Goal: Task Accomplishment & Management: Use online tool/utility

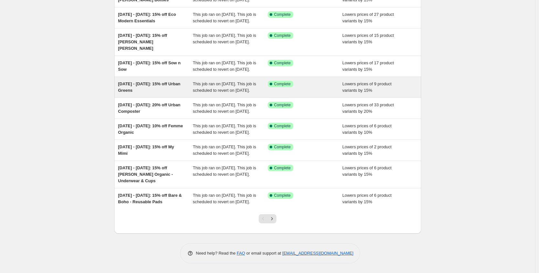
scroll to position [124, 0]
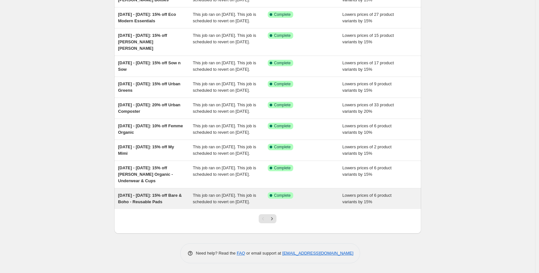
click at [181, 195] on div "[DATE] - [DATE]: 15% off Bare & Boho - Reusable Pads" at bounding box center [155, 198] width 75 height 13
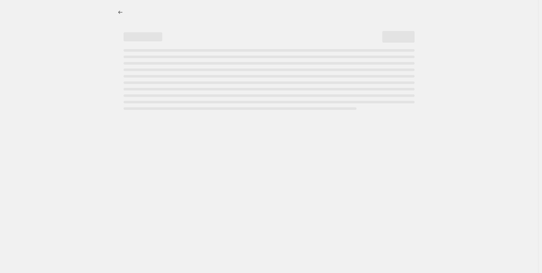
select select "percentage"
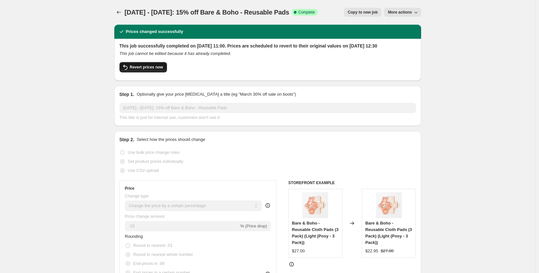
click at [159, 70] on button "Revert prices now" at bounding box center [142, 67] width 47 height 10
checkbox input "false"
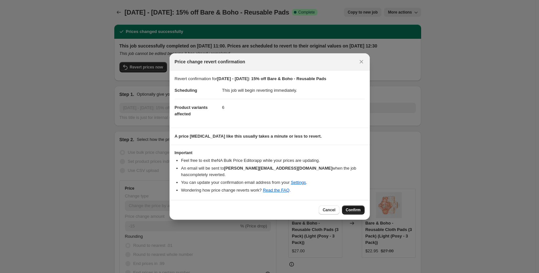
click at [349, 207] on span "Confirm" at bounding box center [353, 209] width 15 height 5
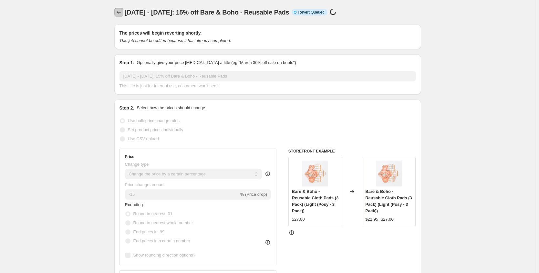
click at [119, 12] on icon "Price change jobs" at bounding box center [118, 12] width 4 height 3
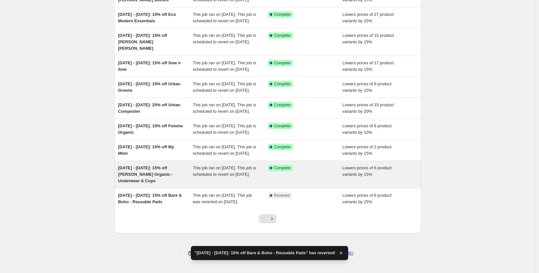
scroll to position [124, 0]
click at [154, 165] on div "[DATE] - [DATE]: 15% off [PERSON_NAME] Organic - Underwear & Cups" at bounding box center [155, 174] width 75 height 19
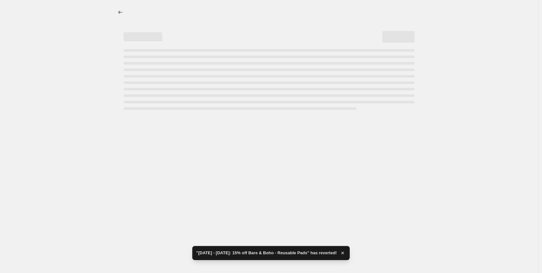
select select "percentage"
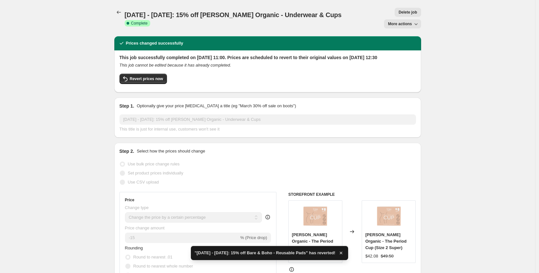
click at [401, 19] on button "More actions" at bounding box center [402, 23] width 37 height 9
click at [356, 36] on div "Prices changed successfully" at bounding box center [267, 43] width 307 height 14
click at [140, 76] on span "Revert prices now" at bounding box center [146, 78] width 33 height 5
checkbox input "false"
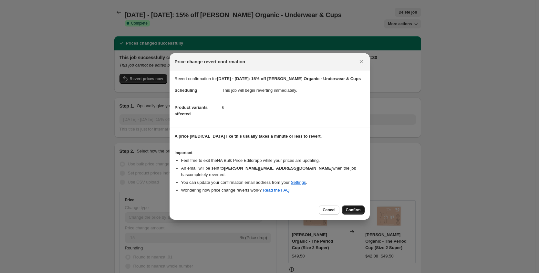
click at [354, 207] on span "Confirm" at bounding box center [353, 209] width 15 height 5
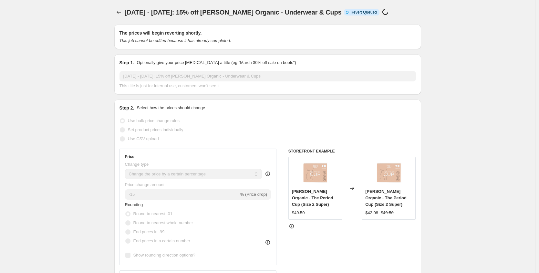
click at [120, 10] on icon "Price change jobs" at bounding box center [119, 12] width 6 height 6
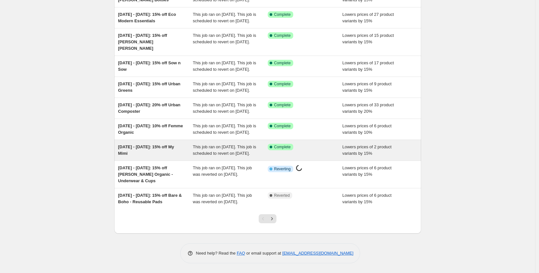
scroll to position [124, 0]
click at [146, 144] on div "[DATE] - [DATE]: 15% off My Mimi" at bounding box center [155, 150] width 75 height 13
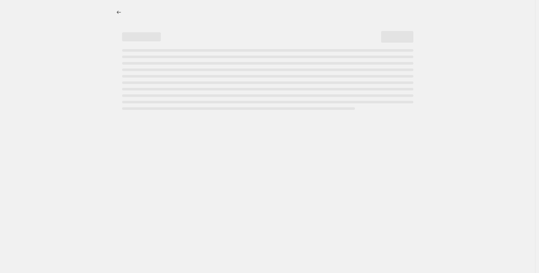
select select "percentage"
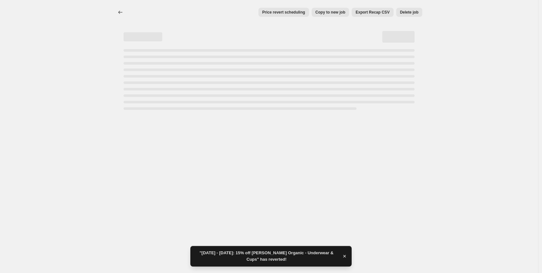
click at [142, 74] on div "Page loading" at bounding box center [269, 79] width 291 height 61
select select "percentage"
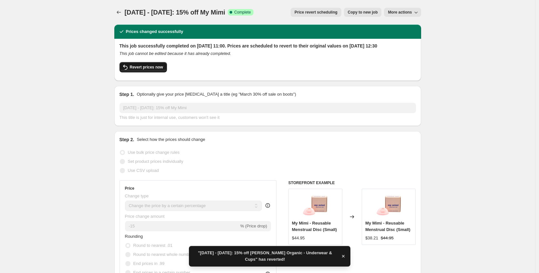
click at [143, 70] on span "Revert prices now" at bounding box center [146, 67] width 33 height 5
checkbox input "false"
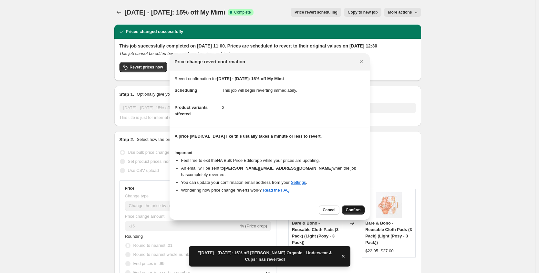
click at [354, 205] on button "Confirm" at bounding box center [353, 209] width 23 height 9
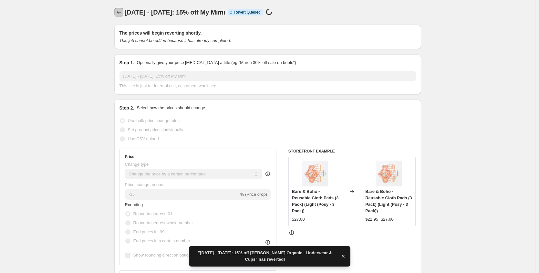
click at [120, 14] on icon "Price change jobs" at bounding box center [119, 12] width 6 height 6
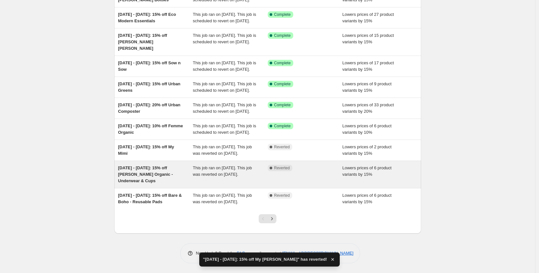
scroll to position [123, 0]
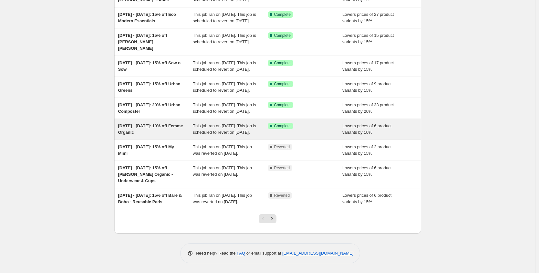
click at [156, 123] on div "[DATE] - [DATE]: 10% off Femme Organic" at bounding box center [155, 129] width 75 height 13
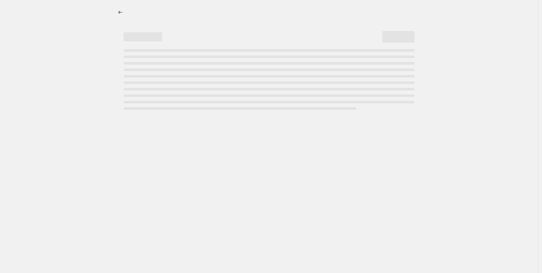
select select "percentage"
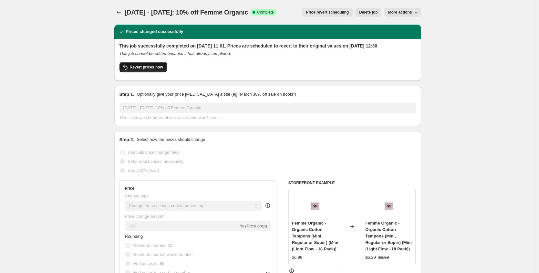
click at [156, 70] on span "Revert prices now" at bounding box center [146, 67] width 33 height 5
checkbox input "false"
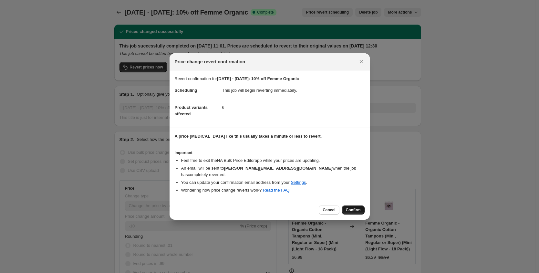
click at [348, 207] on span "Confirm" at bounding box center [353, 209] width 15 height 5
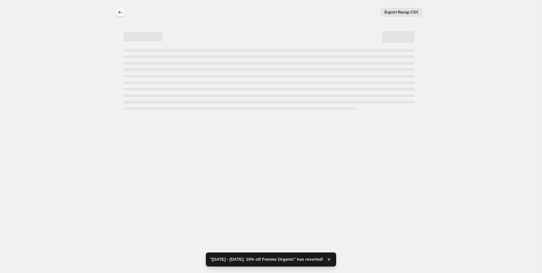
select select "percentage"
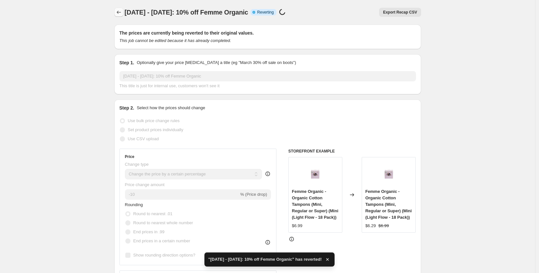
click at [121, 14] on icon "Price change jobs" at bounding box center [119, 12] width 6 height 6
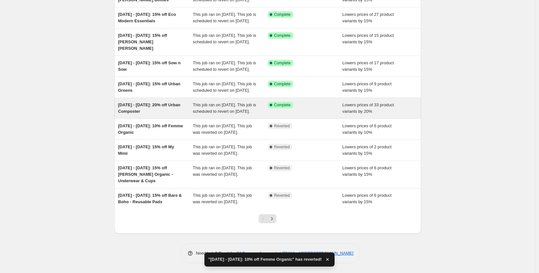
scroll to position [124, 0]
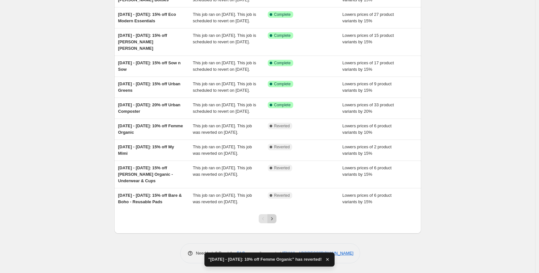
click at [270, 217] on icon "Next" at bounding box center [271, 218] width 6 height 6
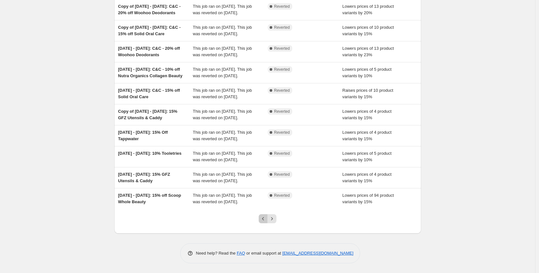
click at [263, 218] on icon "Previous" at bounding box center [263, 218] width 6 height 6
